Goal: Task Accomplishment & Management: Use online tool/utility

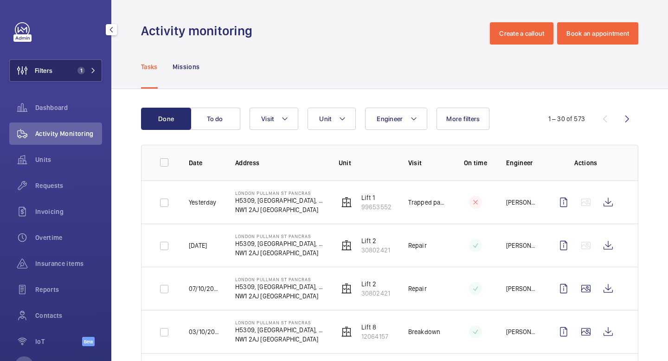
click at [73, 70] on button "Filters 1" at bounding box center [55, 70] width 93 height 22
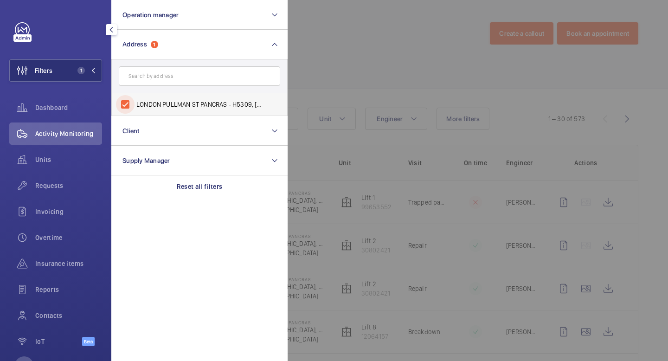
click at [124, 105] on input "LONDON PULLMAN ST PANCRAS - H5309, [GEOGRAPHIC_DATA], [STREET_ADDRESS]" at bounding box center [125, 104] width 19 height 19
checkbox input "false"
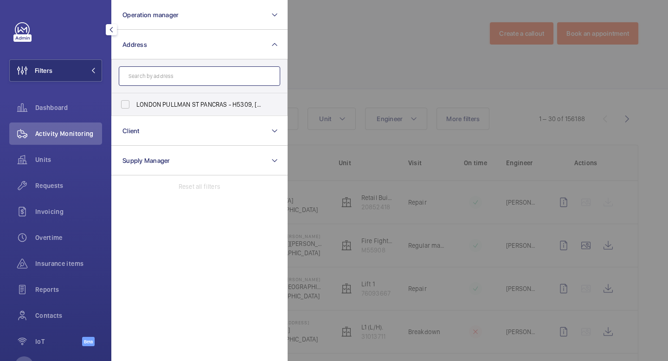
click at [184, 80] on input "text" at bounding box center [199, 75] width 161 height 19
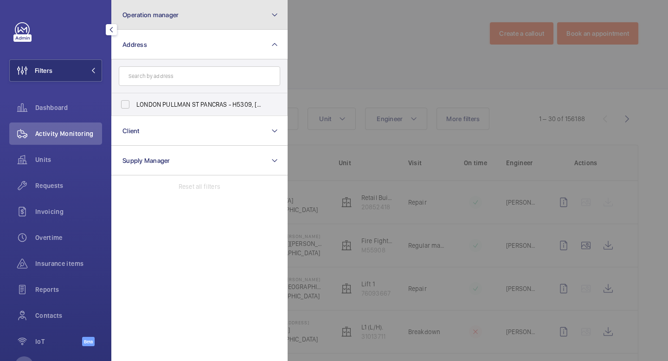
click at [210, 16] on button "Operation manager" at bounding box center [199, 15] width 176 height 30
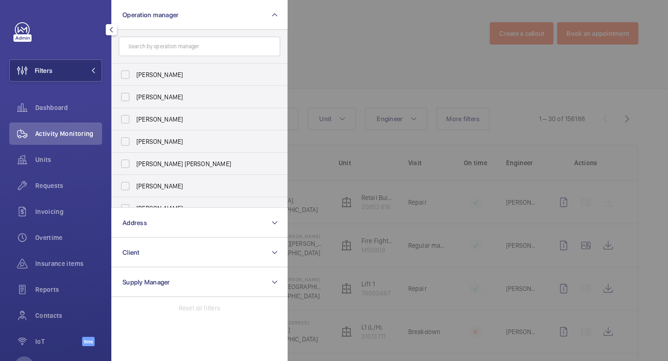
click at [108, 32] on mat-icon "button" at bounding box center [111, 29] width 11 height 7
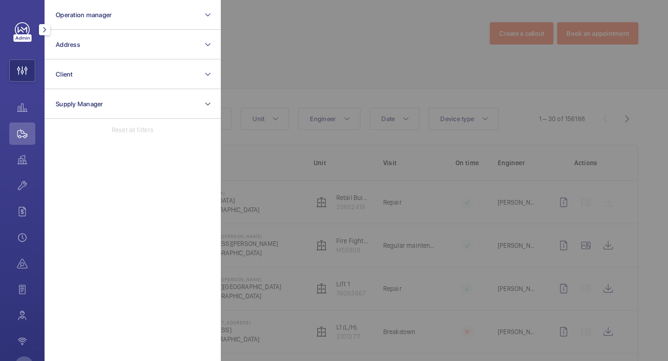
click at [44, 29] on mat-icon "button" at bounding box center [44, 29] width 11 height 7
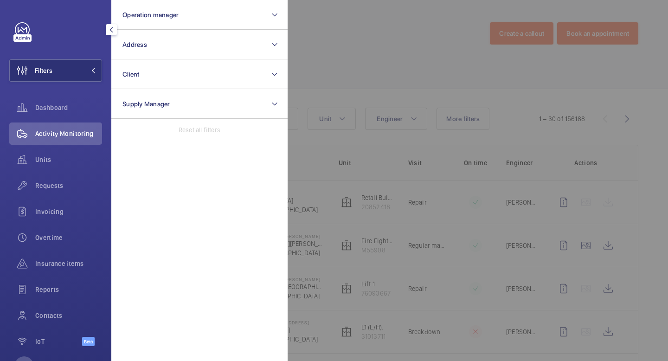
click at [83, 27] on div at bounding box center [58, 29] width 87 height 15
click at [113, 31] on mat-icon "button" at bounding box center [111, 29] width 11 height 7
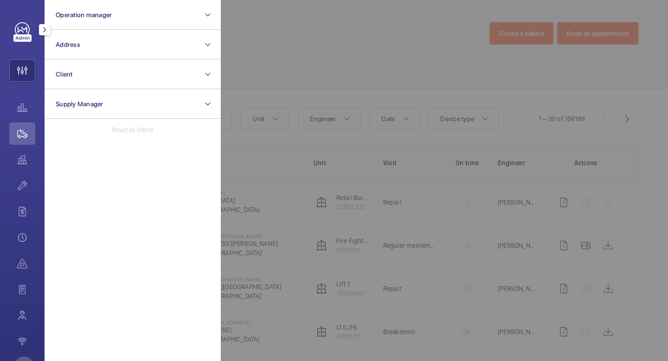
click at [45, 33] on button "button" at bounding box center [44, 29] width 11 height 11
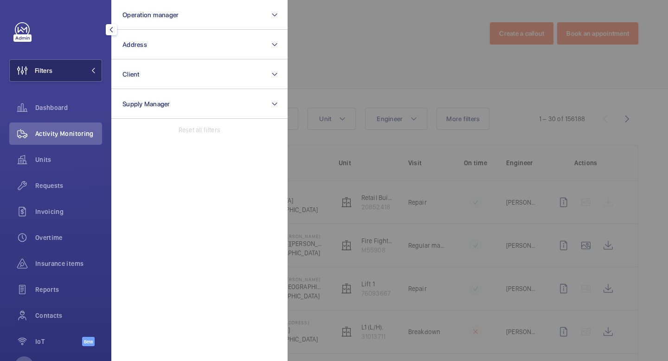
click at [90, 70] on mat-icon at bounding box center [93, 71] width 6 height 6
